Goal: Transaction & Acquisition: Obtain resource

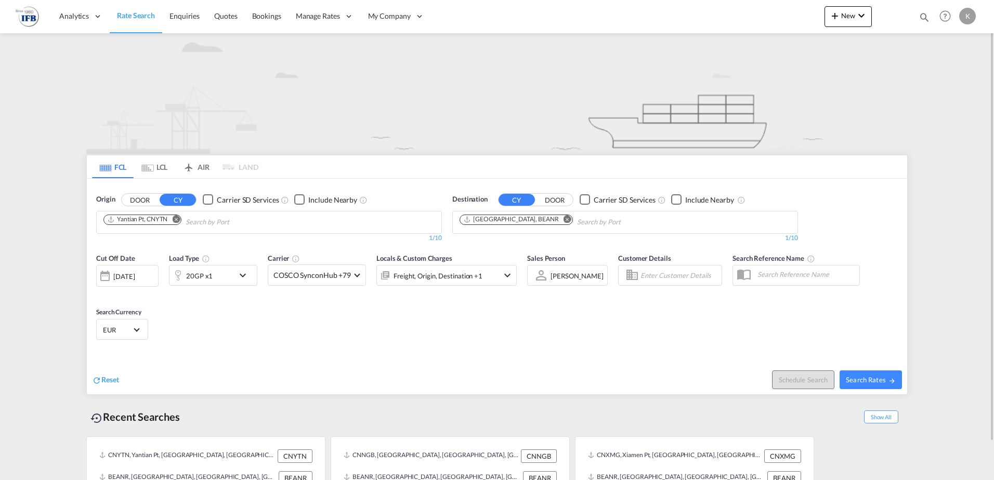
click at [179, 219] on md-icon "Remove" at bounding box center [176, 219] width 8 height 8
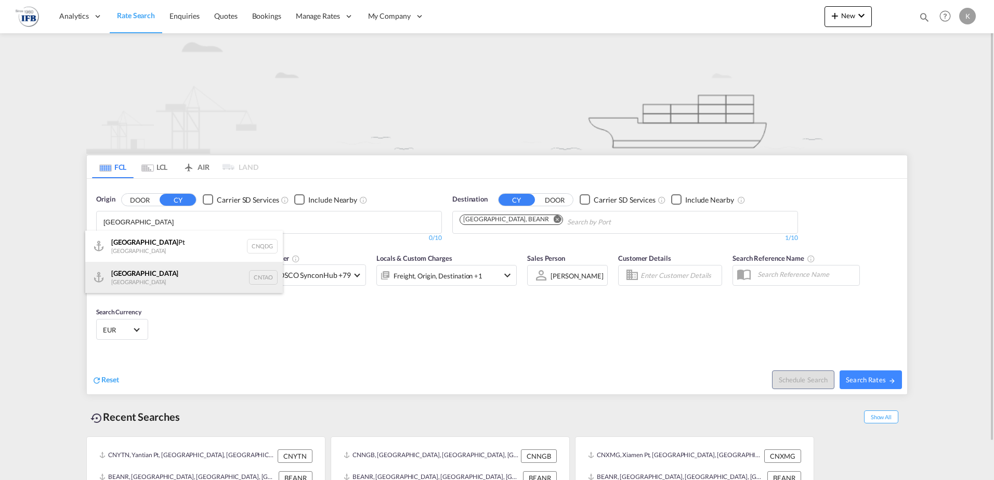
type input "[GEOGRAPHIC_DATA]"
click at [136, 270] on div "Qingdao China CNTAO" at bounding box center [184, 277] width 198 height 31
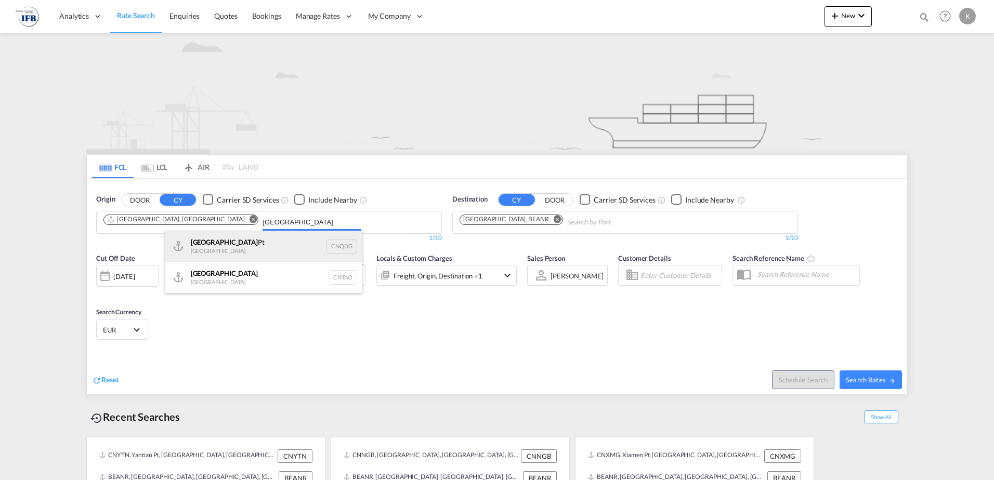
type input "[GEOGRAPHIC_DATA]"
click at [212, 242] on div "Qingdao Pt China CNQDG" at bounding box center [264, 246] width 198 height 31
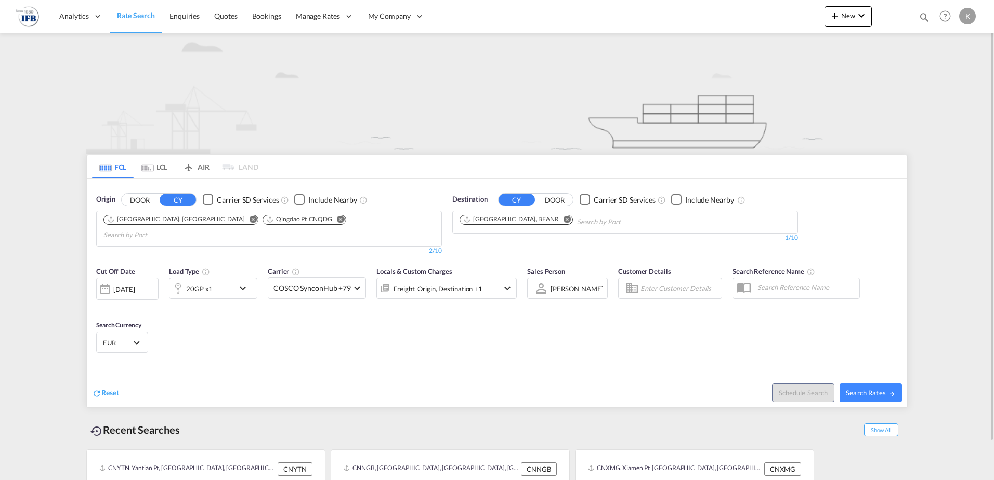
click at [135, 285] on div "[DATE]" at bounding box center [123, 289] width 21 height 9
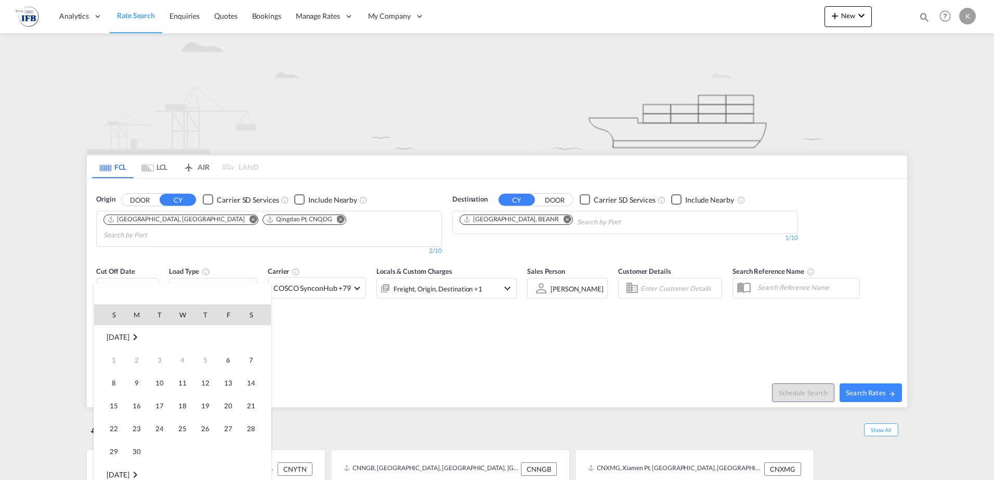
scroll to position [413, 0]
click at [149, 382] on td "9" at bounding box center [159, 383] width 23 height 23
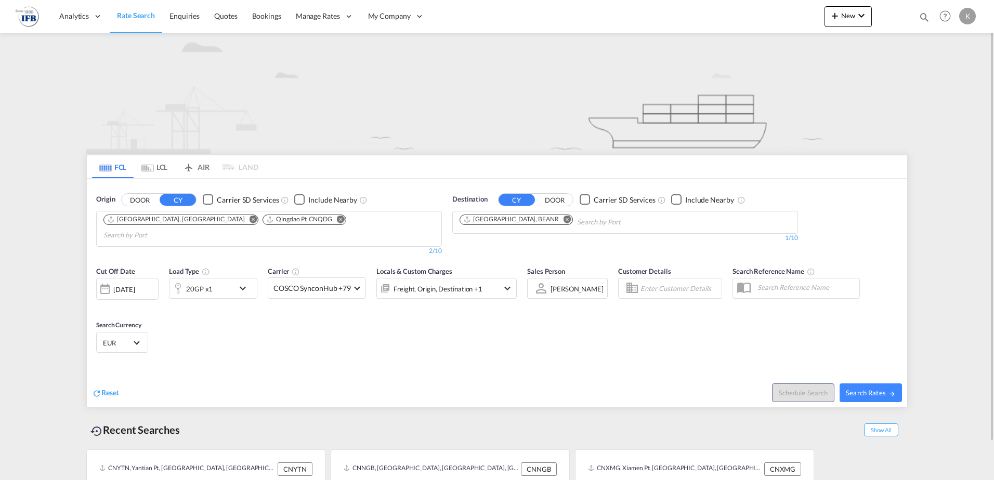
click at [159, 380] on div "Reset" at bounding box center [296, 385] width 408 height 29
click at [872, 389] on span "Search Rates" at bounding box center [871, 393] width 50 height 8
type input "CNTAO,CNQDG to BEANR / [DATE]"
